Goal: Find specific page/section: Find specific page/section

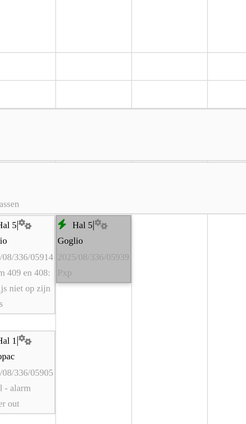
click at [157, 266] on link "Hal 5 | Goglio 2025/08/336/05939 Pxp" at bounding box center [156, 262] width 23 height 21
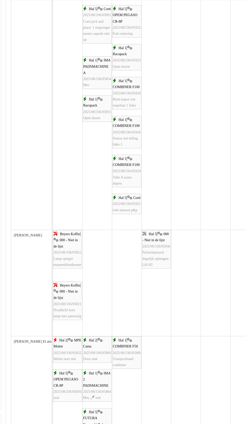
scroll to position [564, 0]
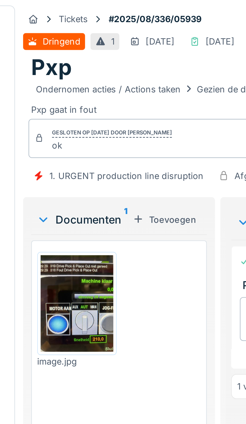
click at [58, 116] on img at bounding box center [57, 113] width 27 height 36
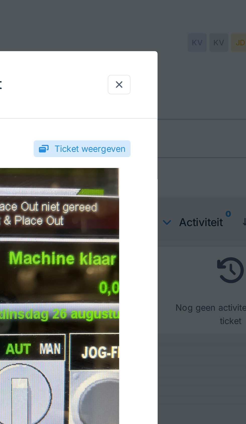
click at [170, 32] on div at bounding box center [171, 31] width 4 height 5
